Goal: Check status: Check status

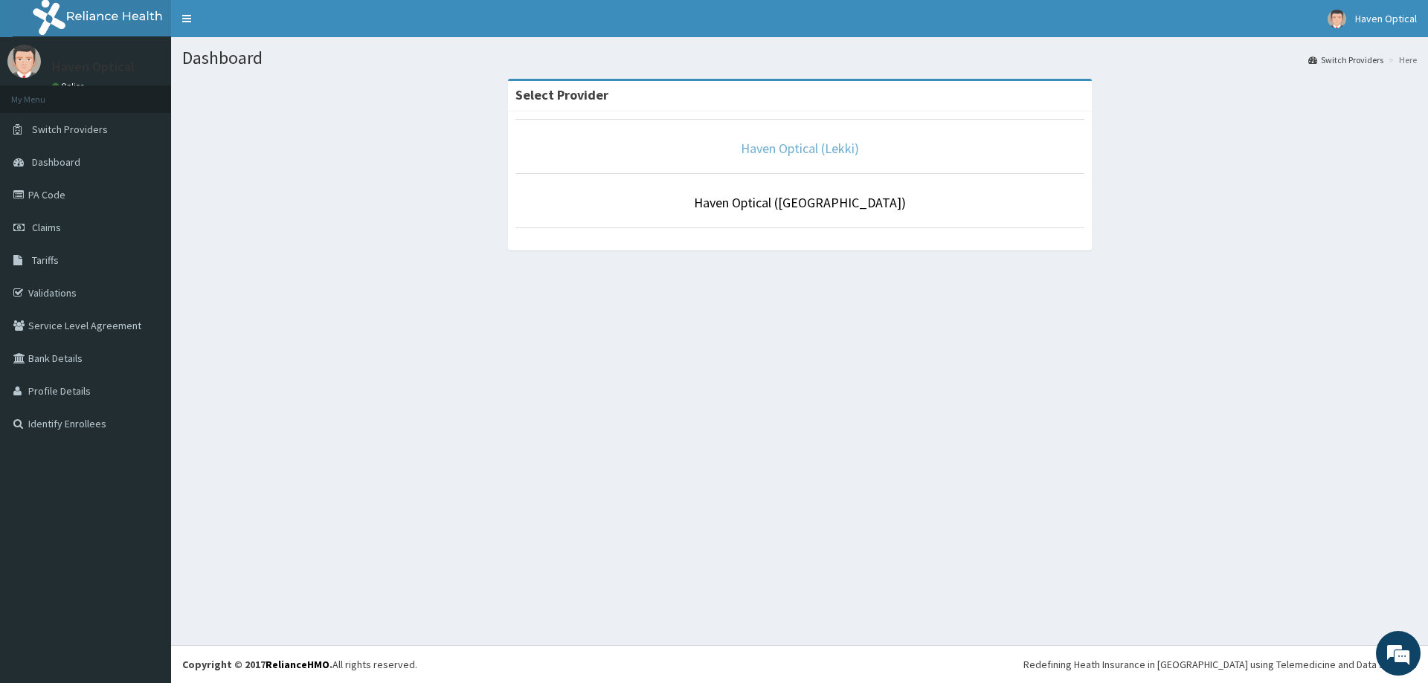
click at [781, 155] on link "Haven Optical (Lekki)" at bounding box center [800, 148] width 118 height 17
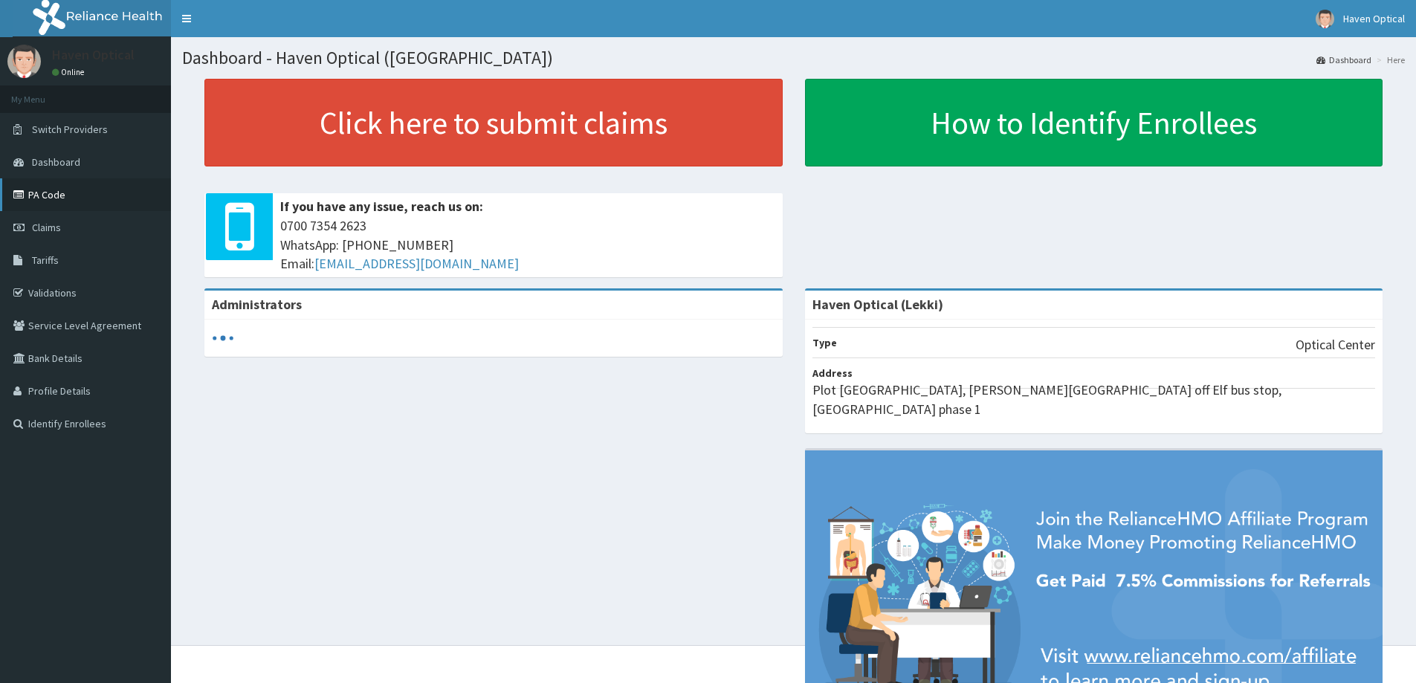
click at [29, 196] on link "PA Code" at bounding box center [85, 194] width 171 height 33
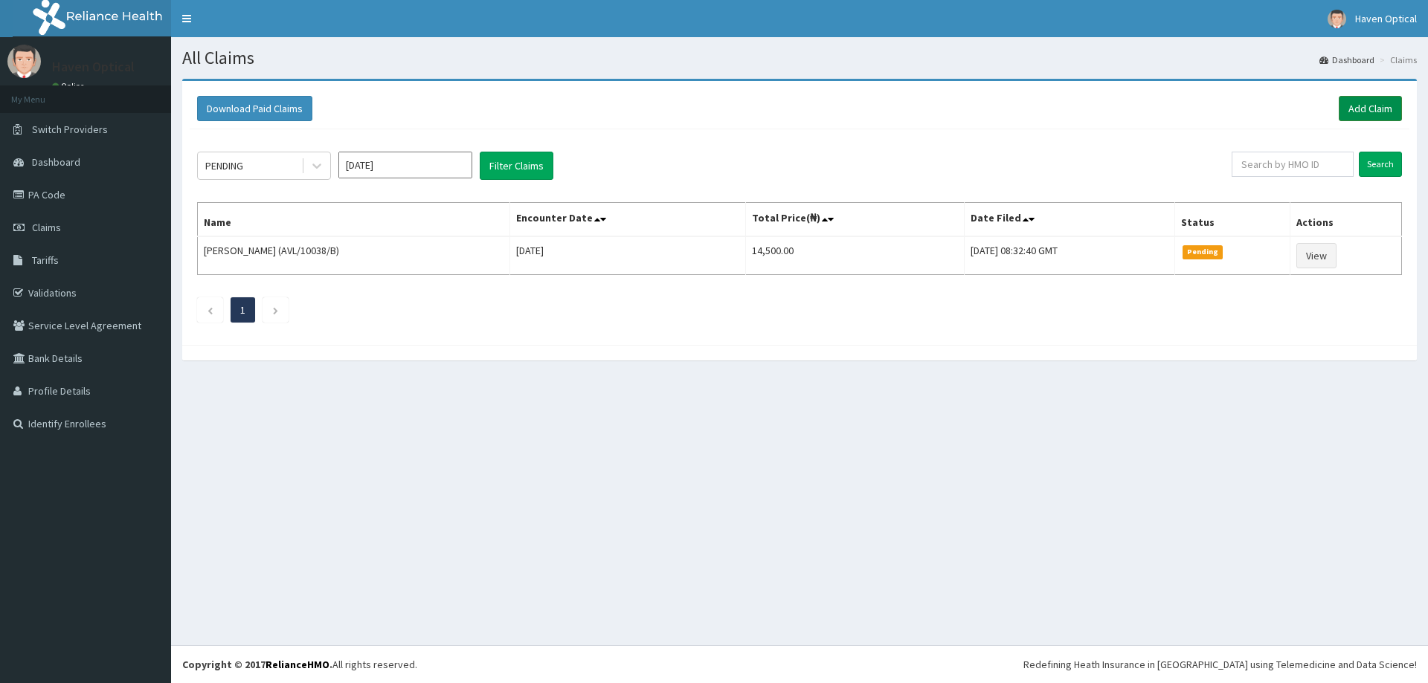
click at [1355, 109] on link "Add Claim" at bounding box center [1369, 108] width 63 height 25
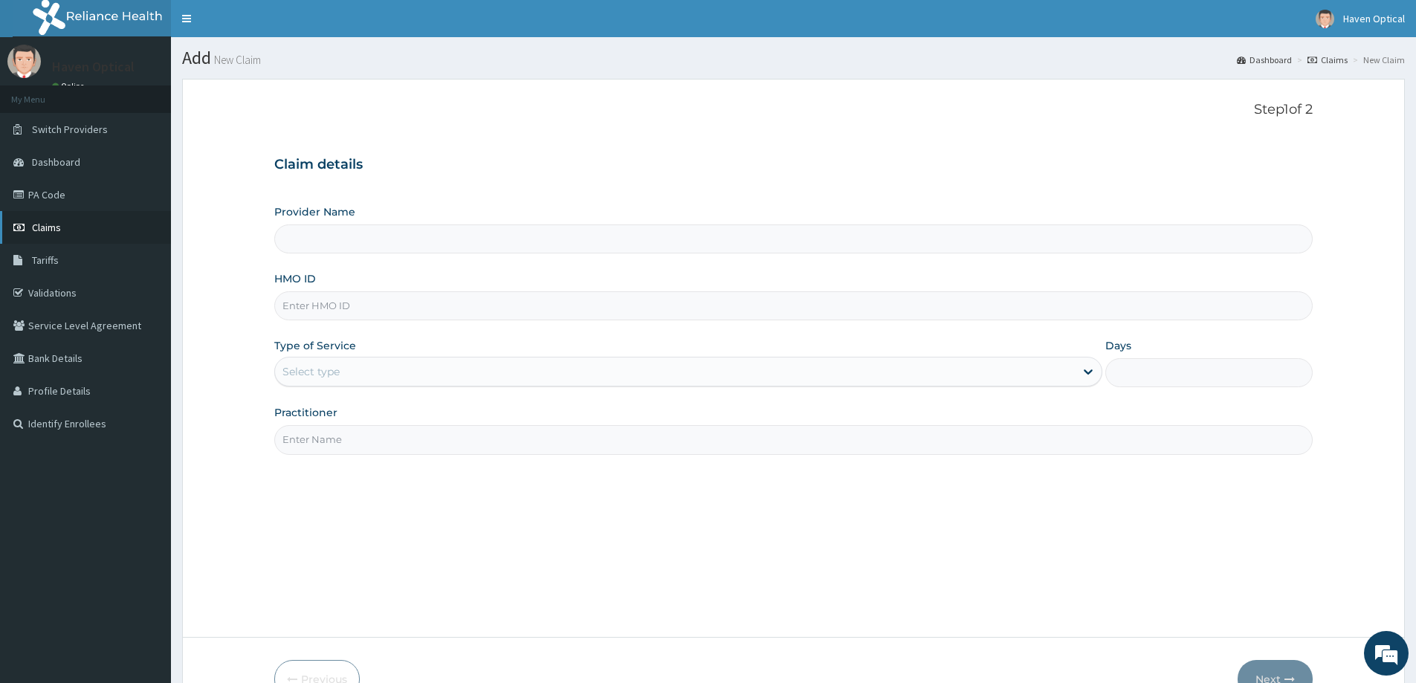
click at [19, 229] on icon at bounding box center [20, 227] width 15 height 10
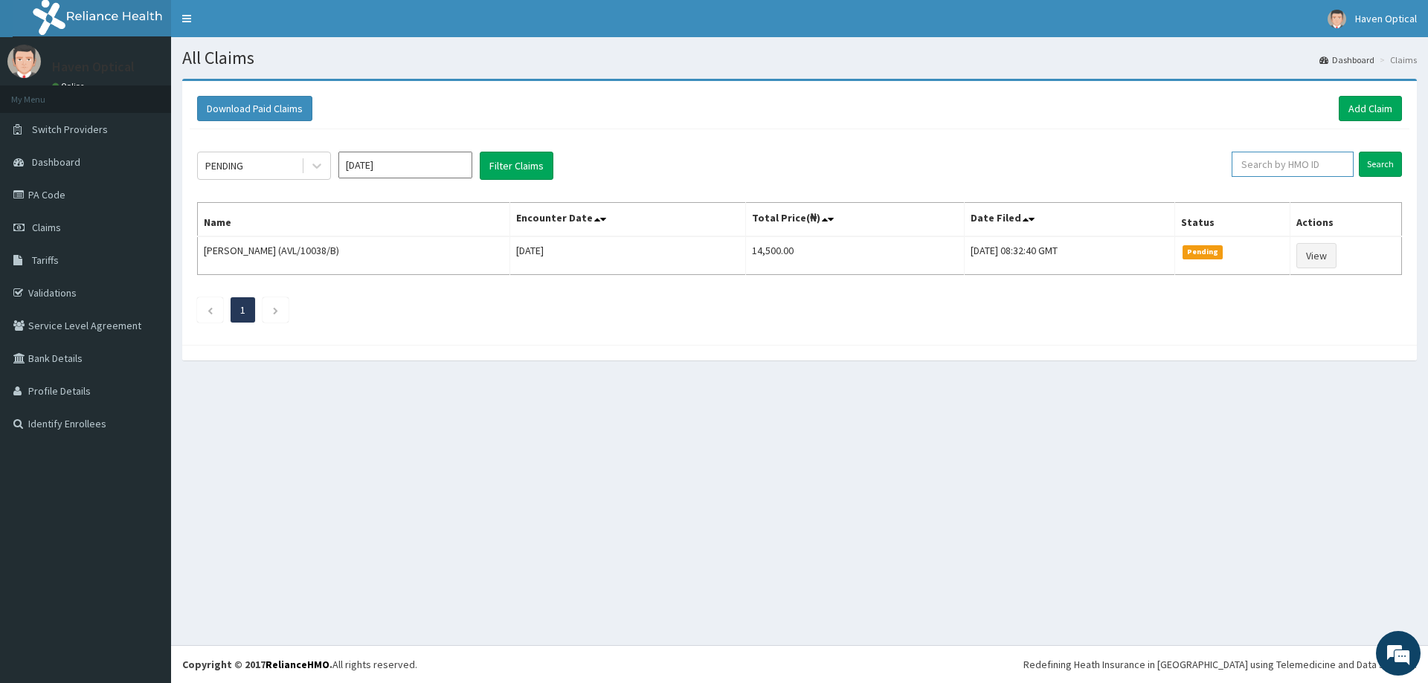
paste input "FMP/10242/A"
type input "FMP/10242/A"
click at [1381, 166] on input "Search" at bounding box center [1379, 164] width 43 height 25
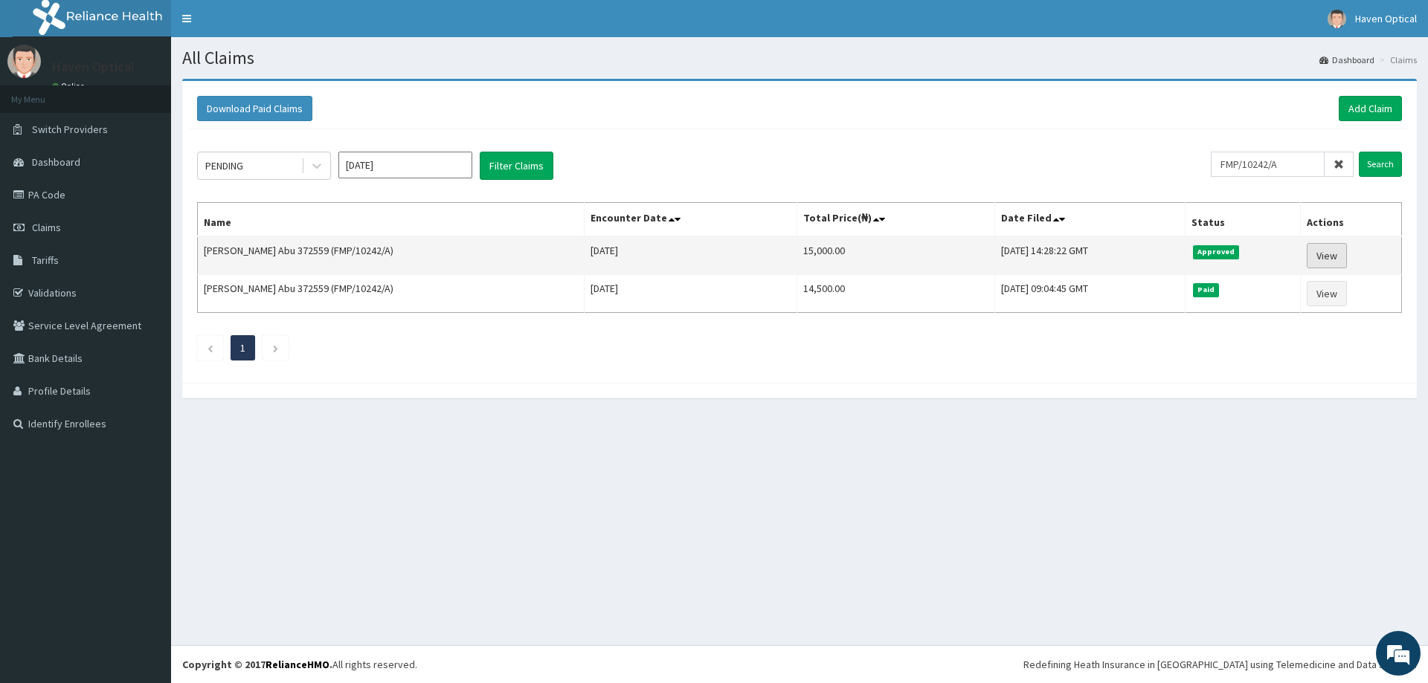
click at [1319, 250] on link "View" at bounding box center [1326, 255] width 40 height 25
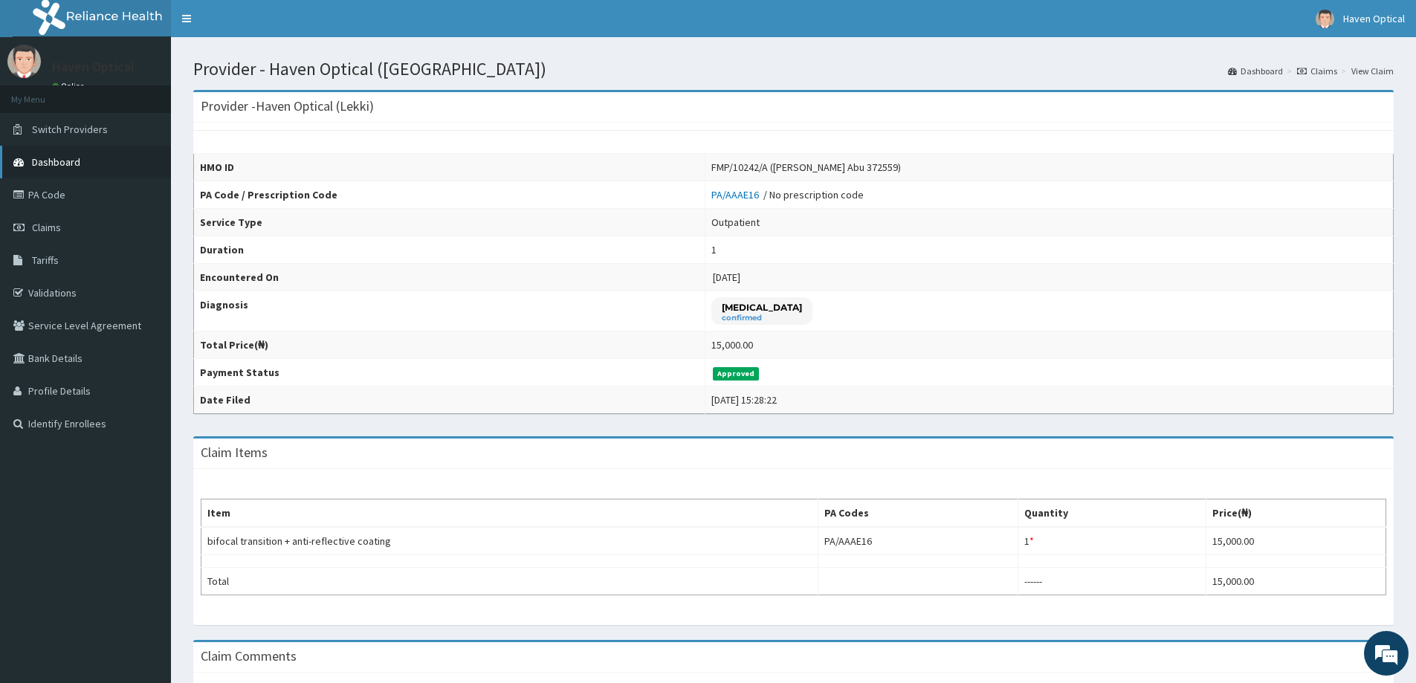
click at [23, 170] on link "Dashboard" at bounding box center [85, 162] width 171 height 33
click at [27, 184] on link "PA Code" at bounding box center [85, 194] width 171 height 33
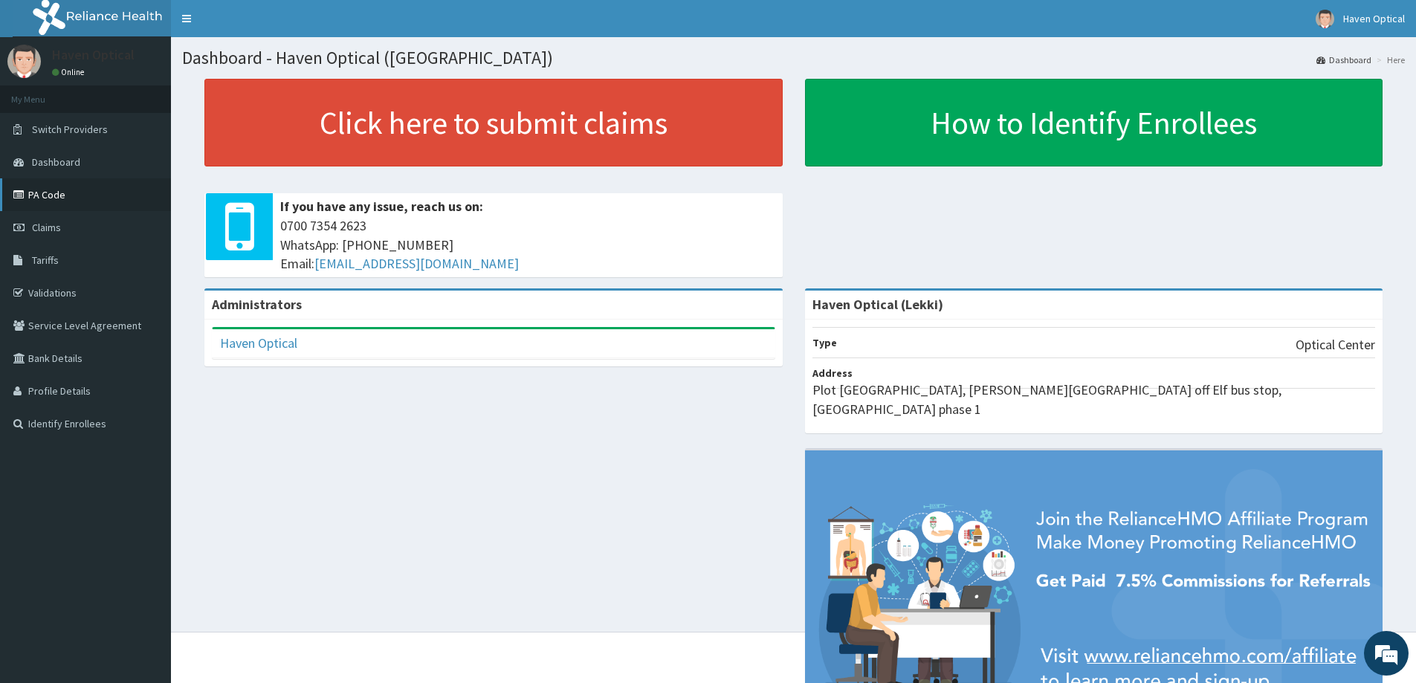
click at [32, 197] on link "PA Code" at bounding box center [85, 194] width 171 height 33
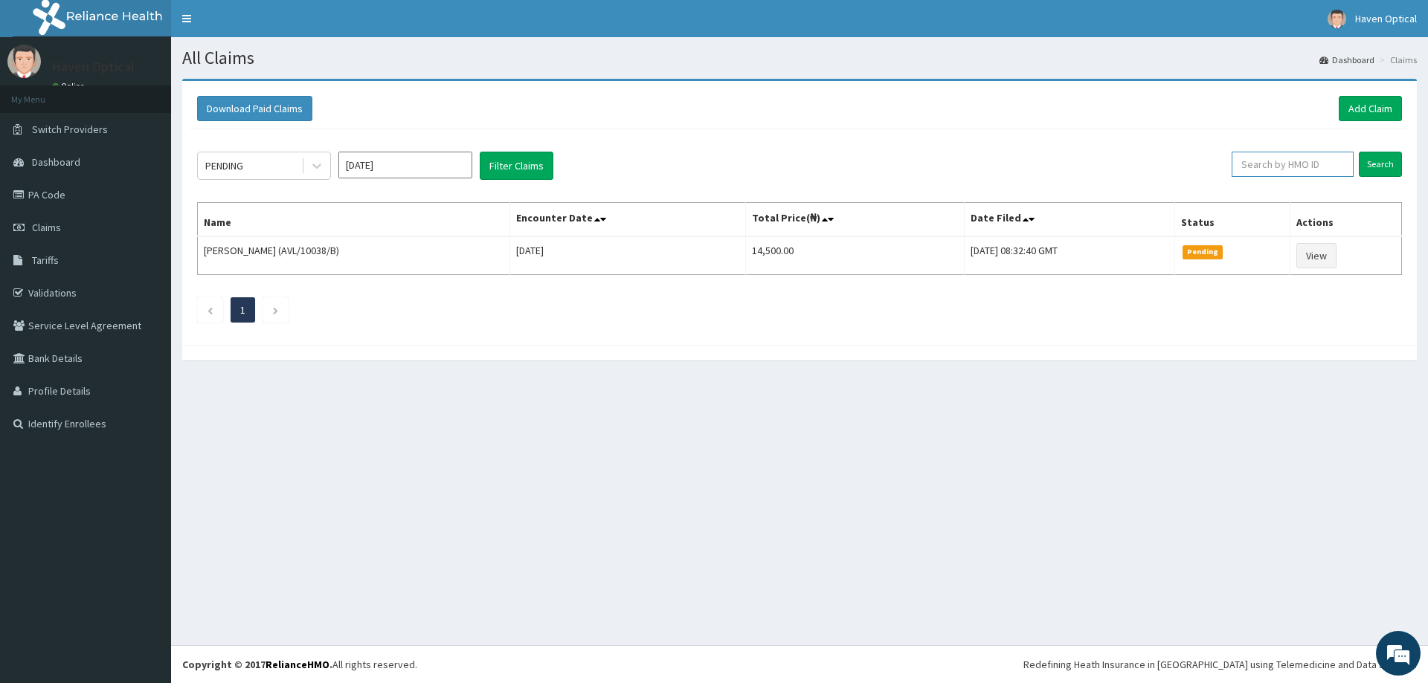
paste input "FMP/10242/A"
type input "FMP/10242/A"
click at [1366, 168] on input "Search" at bounding box center [1379, 164] width 43 height 25
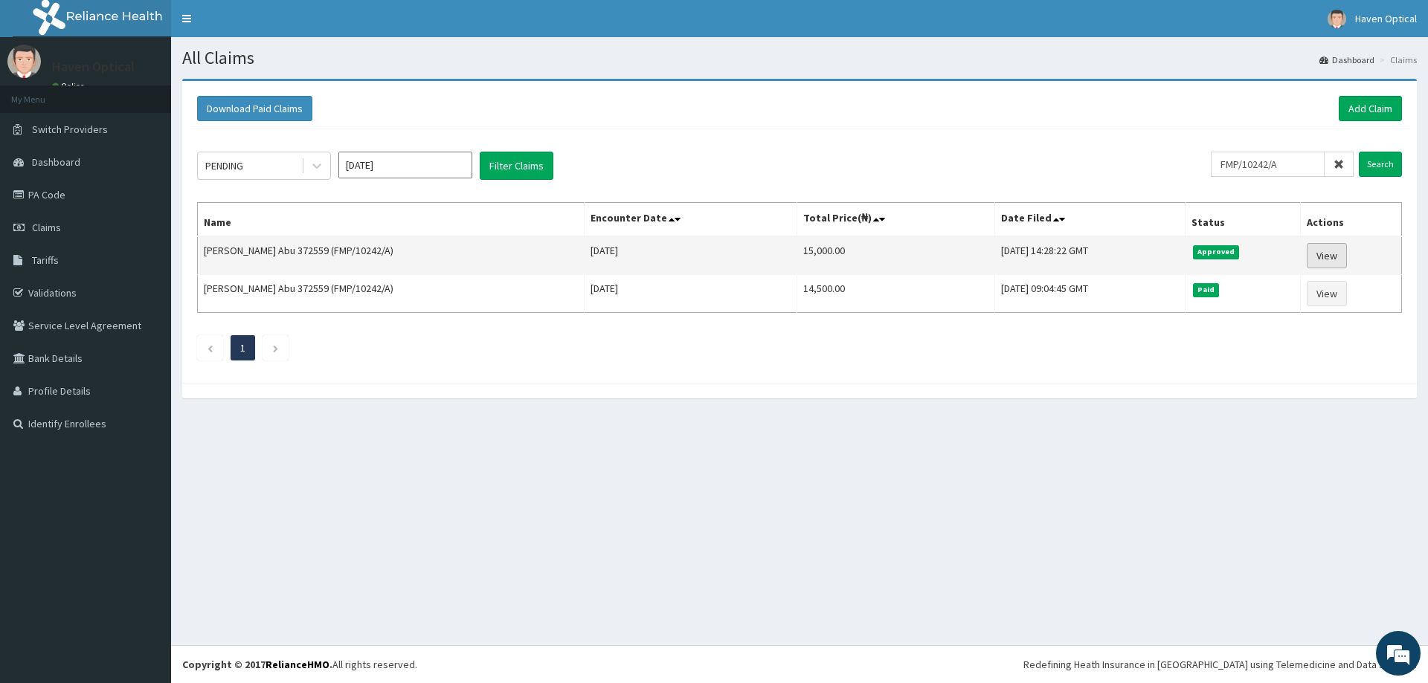
click at [1340, 260] on link "View" at bounding box center [1326, 255] width 40 height 25
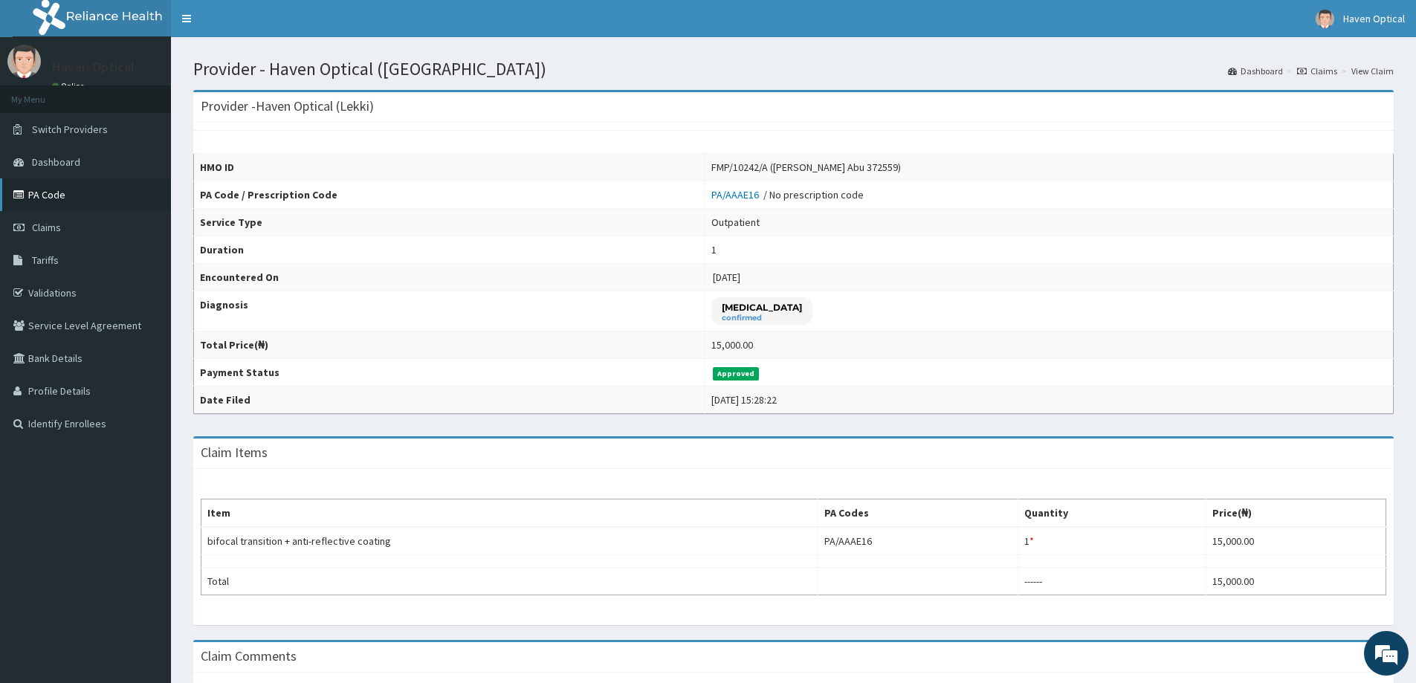
click at [47, 195] on link "PA Code" at bounding box center [85, 194] width 171 height 33
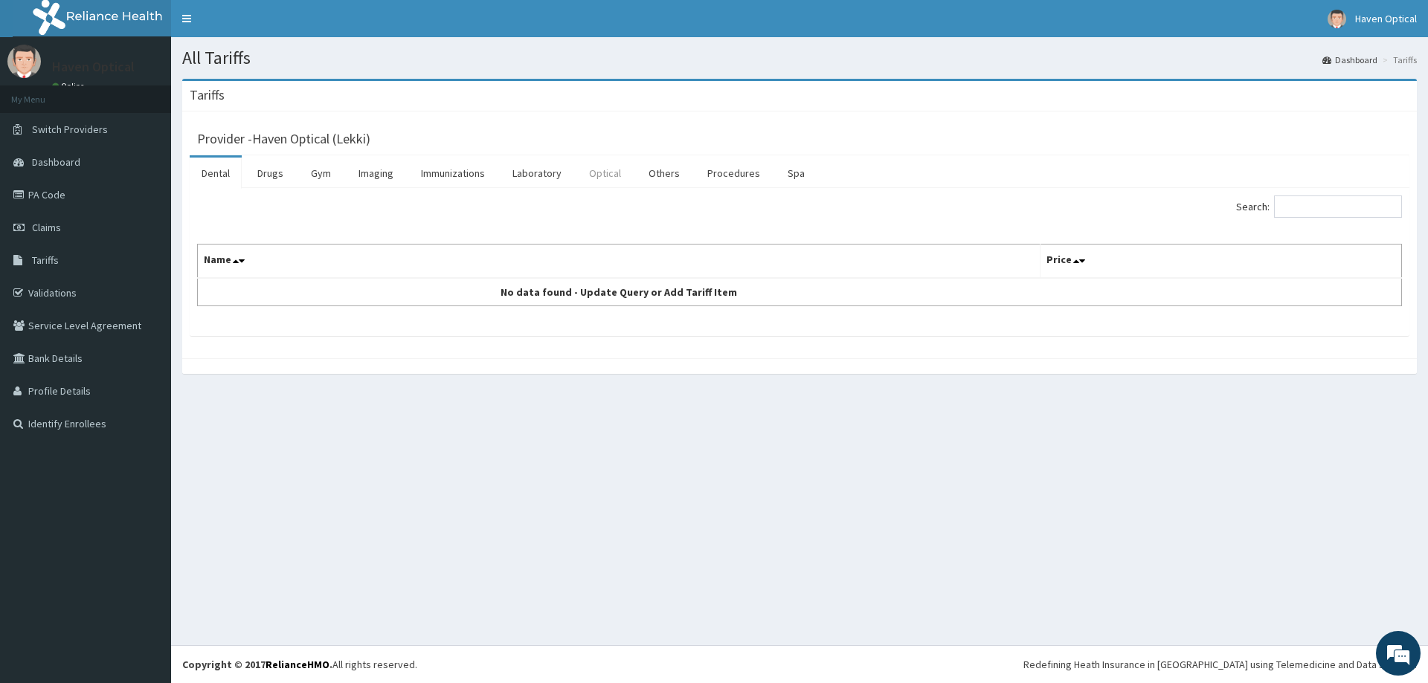
click at [611, 176] on link "Optical" at bounding box center [605, 173] width 56 height 31
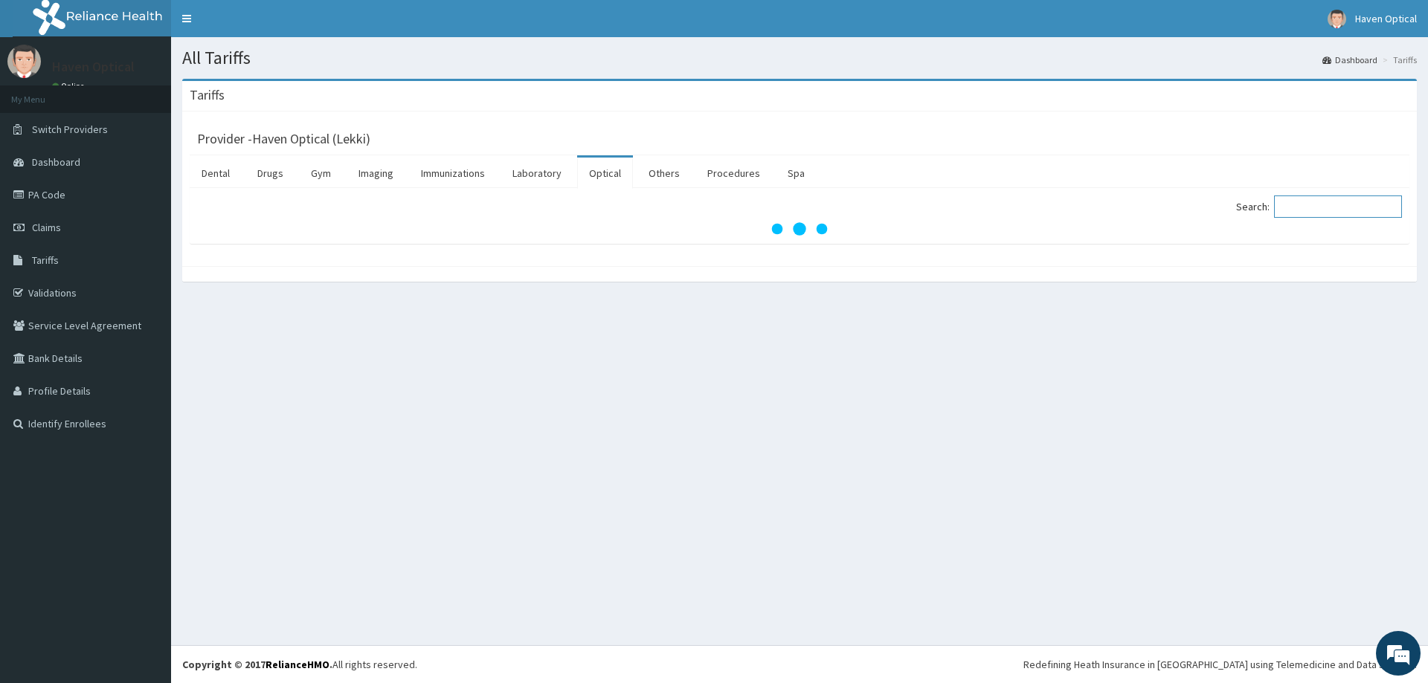
click at [1316, 204] on input "Search:" at bounding box center [1338, 207] width 128 height 22
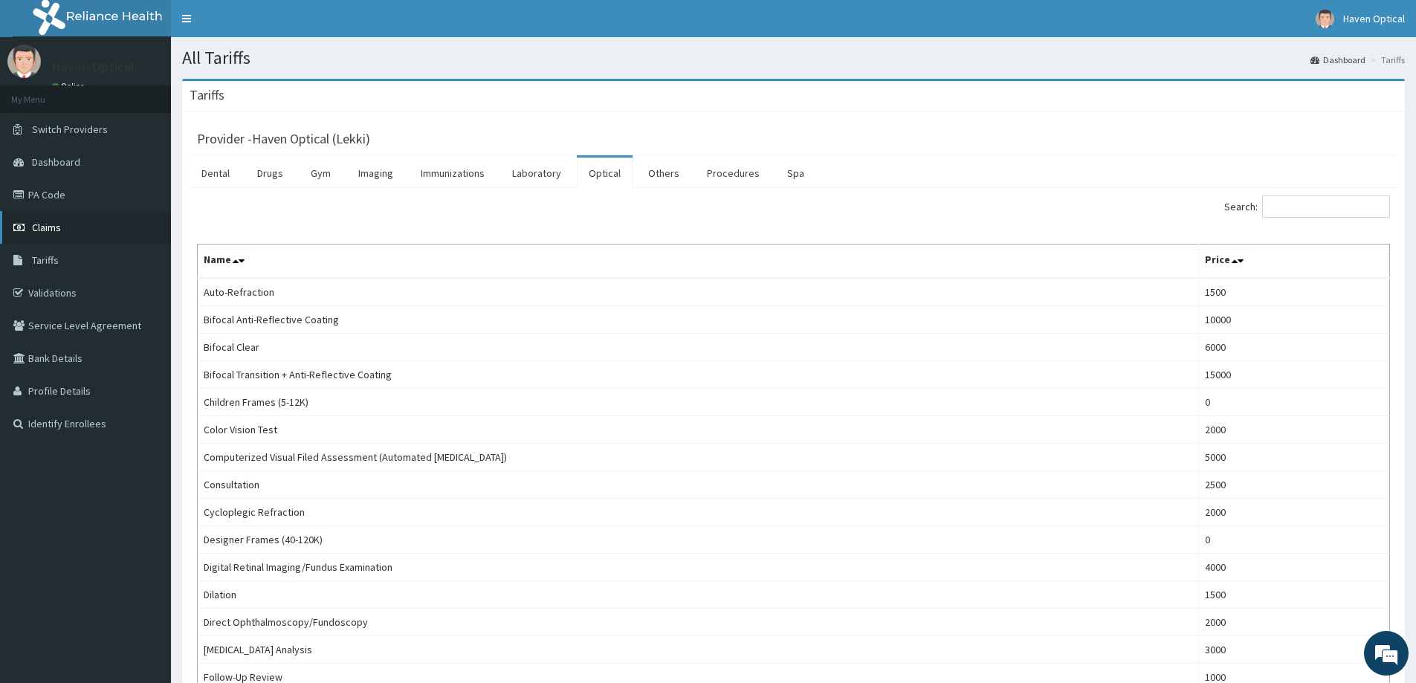
click at [57, 240] on link "Claims" at bounding box center [85, 227] width 171 height 33
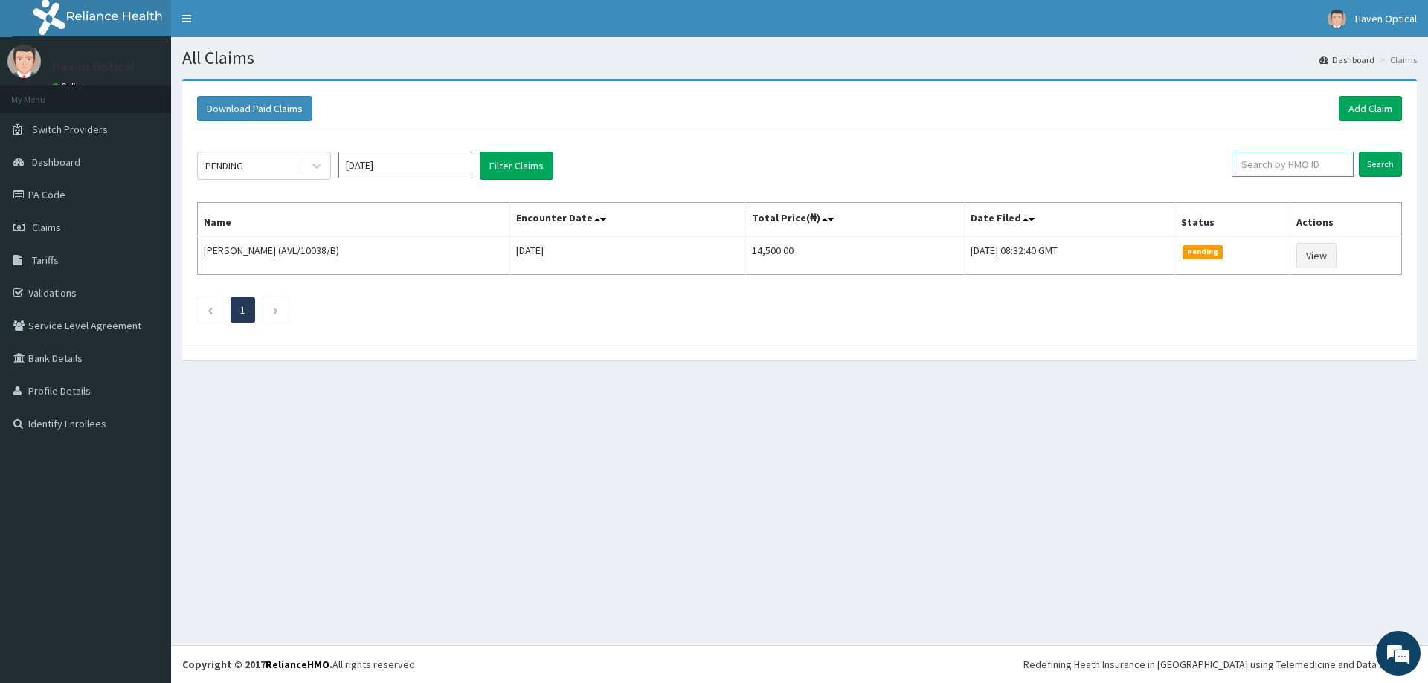
paste input "FMP/10242/A"
type input "FMP/10242/A"
click at [1370, 149] on div "PENDING Sep 2025 Filter Claims FMP/10242/A Search Name Encounter Date Total Pri…" at bounding box center [799, 233] width 1219 height 208
click at [1370, 157] on input "Search" at bounding box center [1379, 164] width 43 height 25
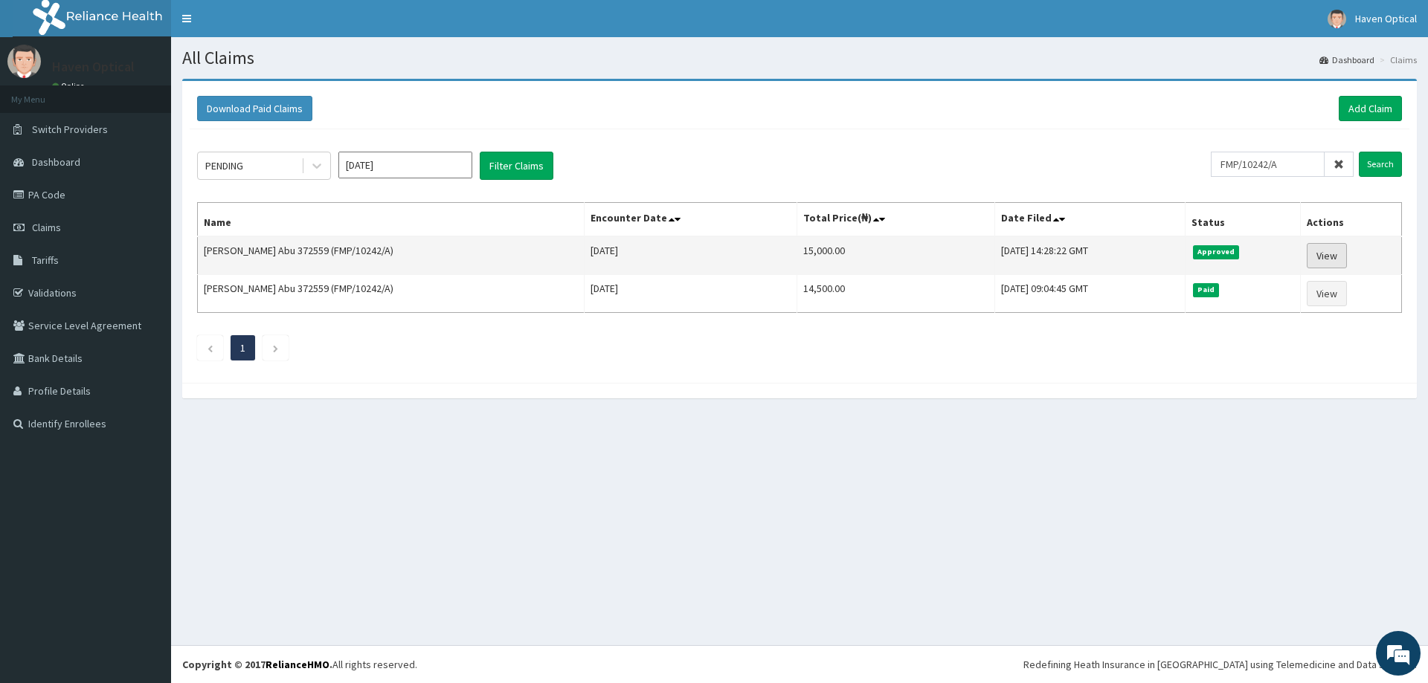
click at [1319, 255] on link "View" at bounding box center [1326, 255] width 40 height 25
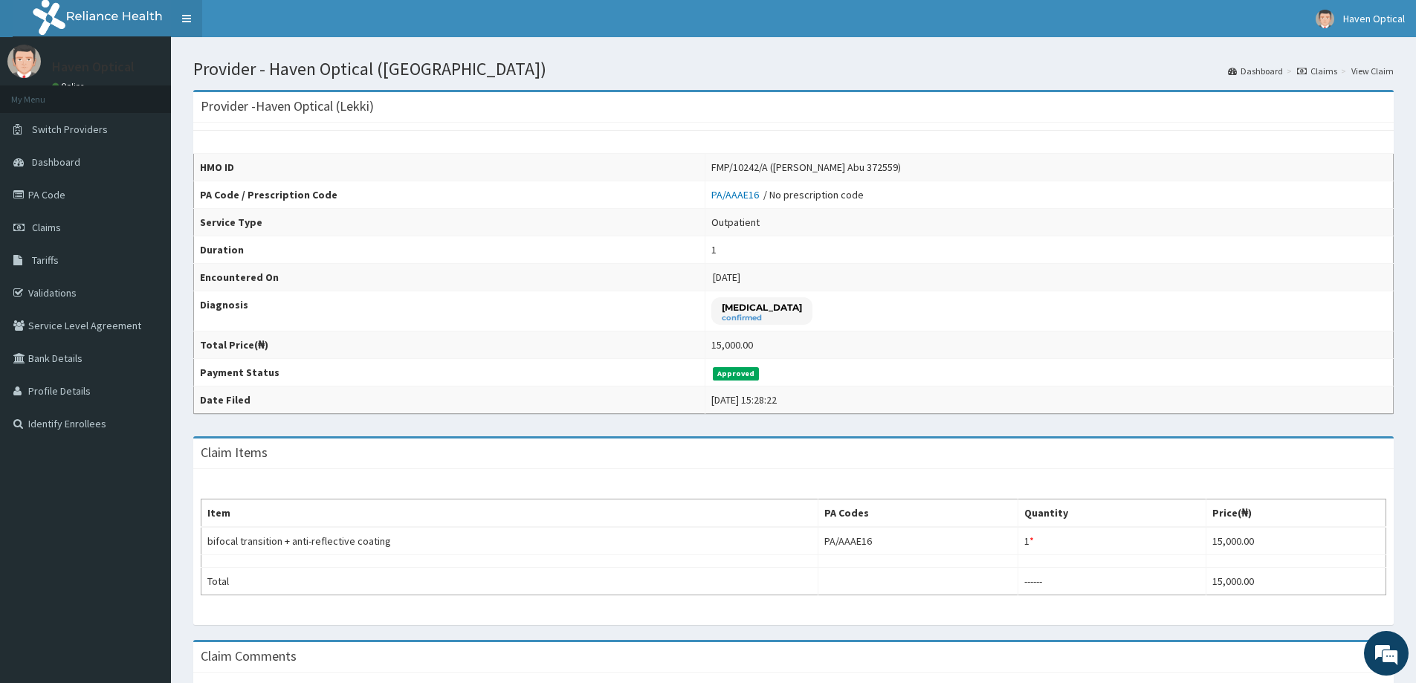
click at [181, 18] on link "Toggle navigation" at bounding box center [186, 18] width 31 height 37
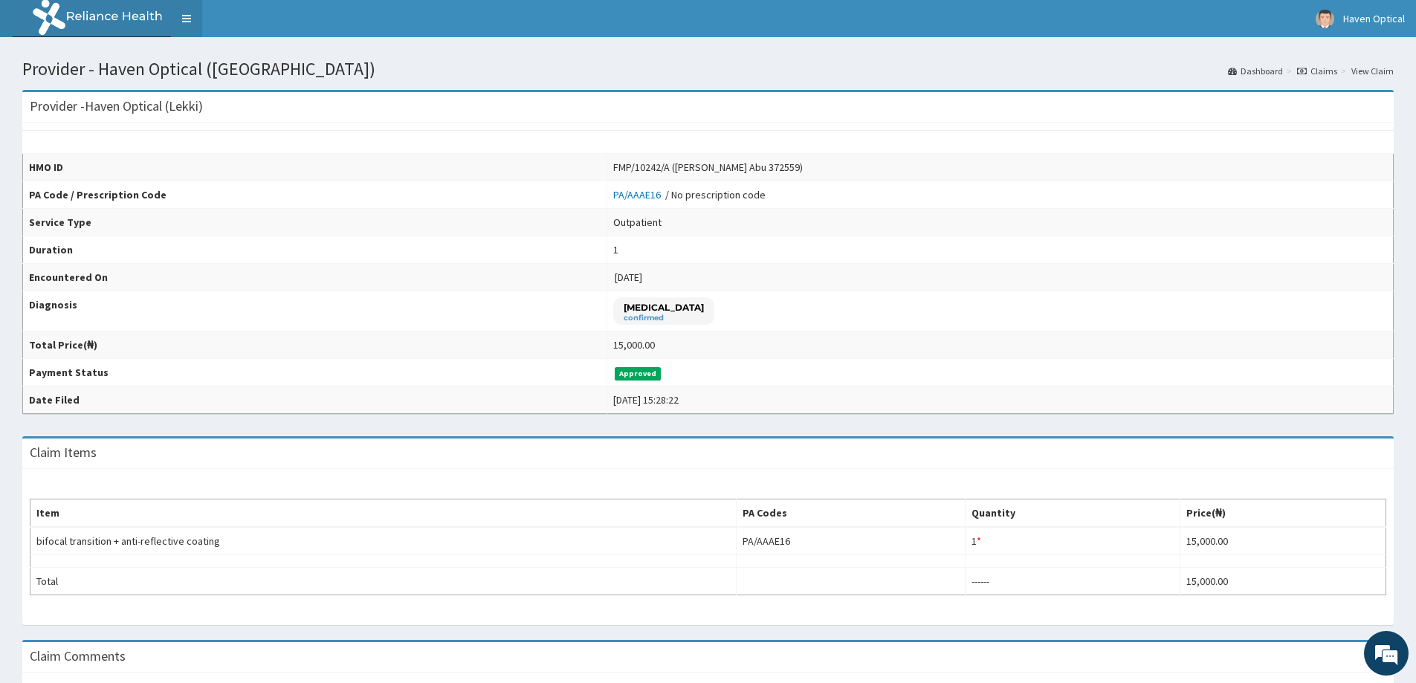
click at [181, 18] on link "Toggle navigation" at bounding box center [186, 18] width 31 height 37
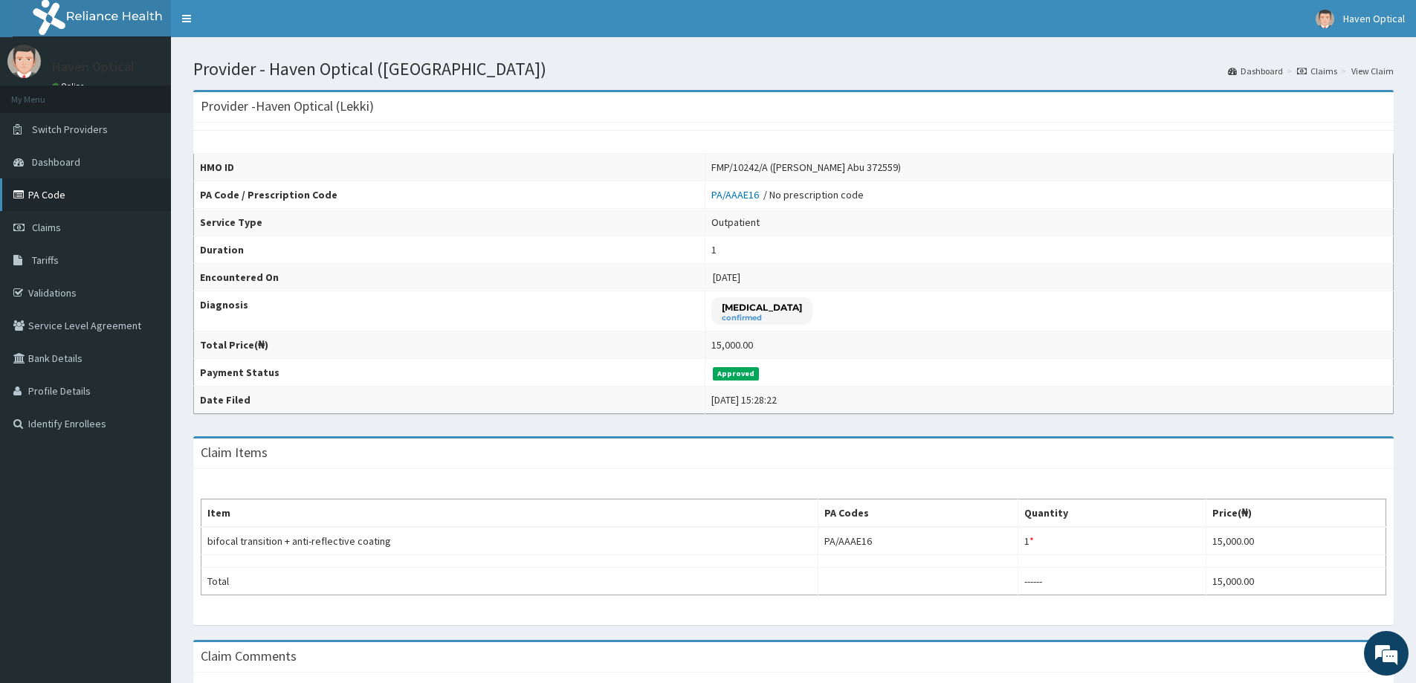
click at [42, 204] on link "PA Code" at bounding box center [85, 194] width 171 height 33
